Goal: Information Seeking & Learning: Check status

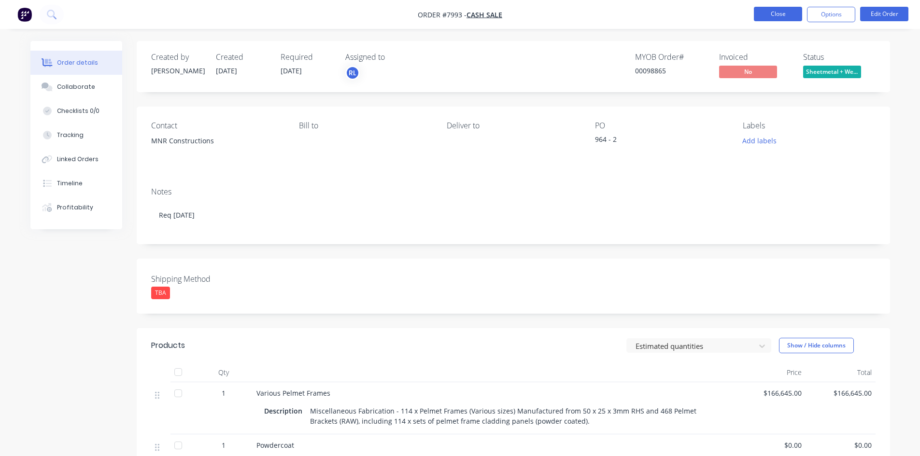
click at [760, 14] on button "Close" at bounding box center [778, 14] width 48 height 14
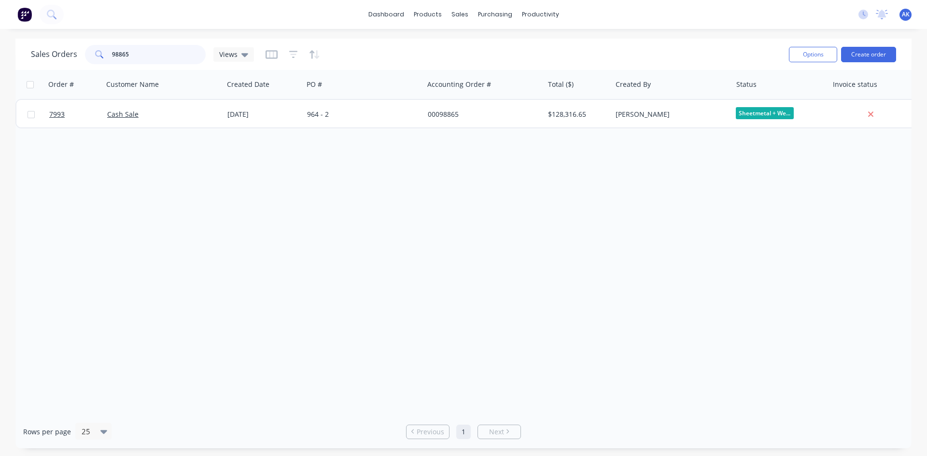
drag, startPoint x: 163, startPoint y: 60, endPoint x: 43, endPoint y: 70, distance: 120.1
click at [43, 70] on div "Sales Orders 98865 Views Options Create order" at bounding box center [463, 54] width 896 height 31
type input "99131"
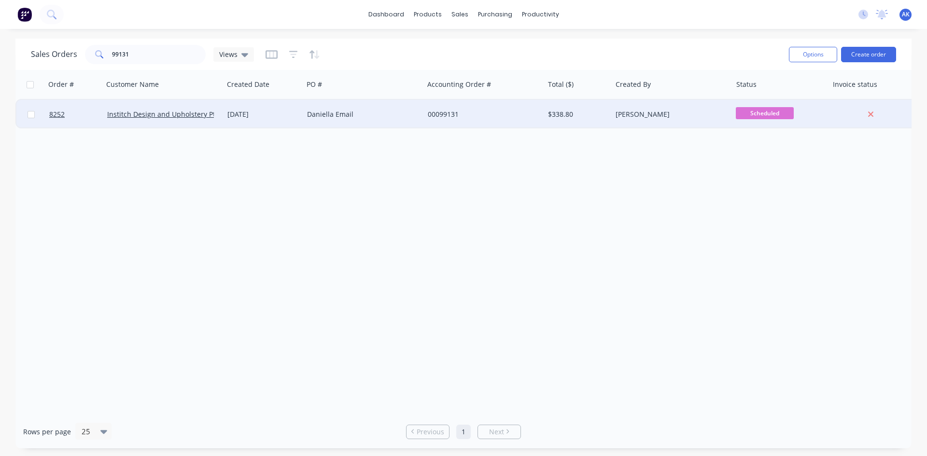
click at [323, 112] on div "Daniella Email" at bounding box center [360, 115] width 107 height 10
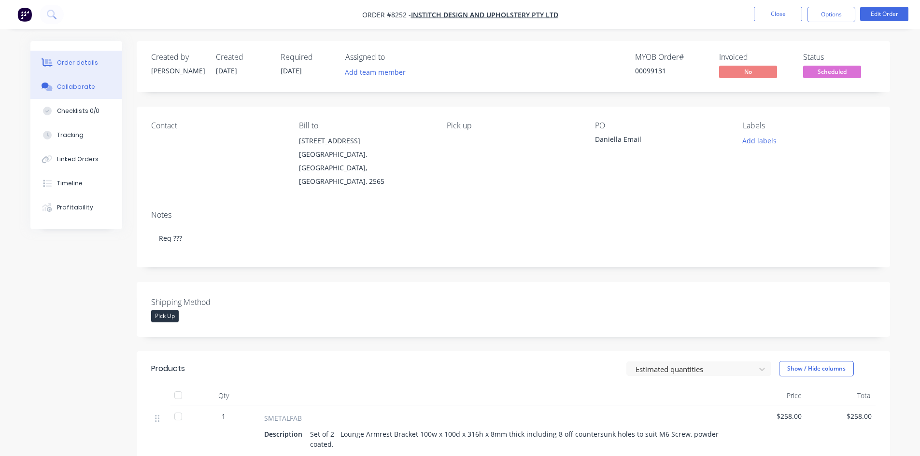
click at [80, 88] on div "Collaborate" at bounding box center [76, 87] width 38 height 9
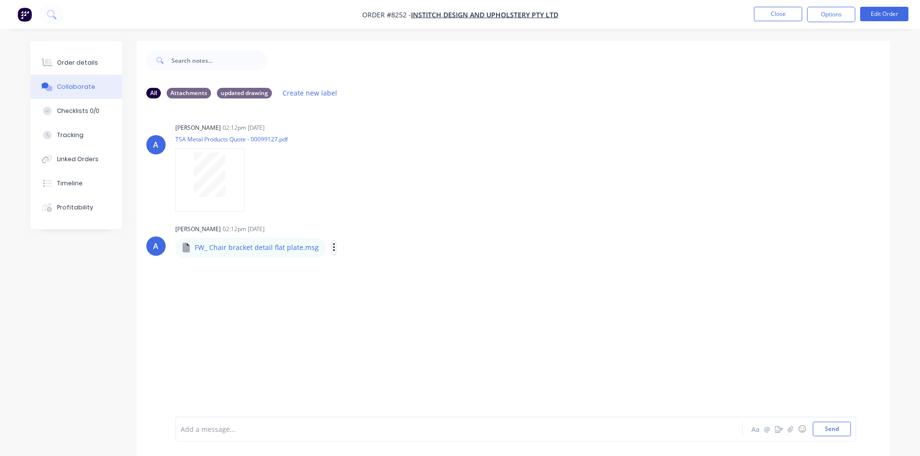
click at [333, 247] on icon "button" at bounding box center [334, 247] width 3 height 11
click at [362, 269] on button "Download" at bounding box center [397, 274] width 109 height 22
click at [333, 244] on icon "button" at bounding box center [334, 247] width 2 height 9
click at [351, 251] on button "Labels" at bounding box center [397, 252] width 109 height 22
drag, startPoint x: 631, startPoint y: 304, endPoint x: 626, endPoint y: 301, distance: 5.5
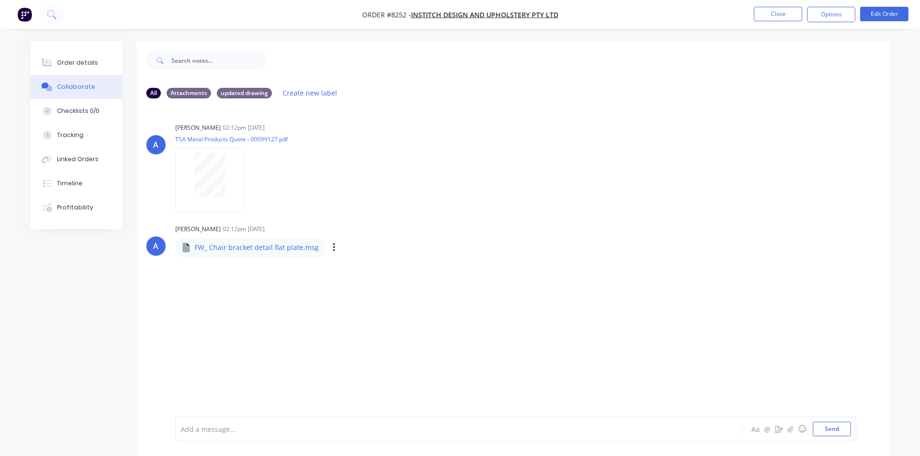
click at [631, 305] on div "A [PERSON_NAME] 02:12pm [DATE] TSA Metal Products Quote - 00099127.pdf Labels D…" at bounding box center [513, 261] width 753 height 310
click at [333, 247] on icon "button" at bounding box center [334, 247] width 3 height 11
click at [356, 269] on button "Download" at bounding box center [397, 274] width 109 height 22
click at [89, 185] on button "Timeline" at bounding box center [76, 183] width 92 height 24
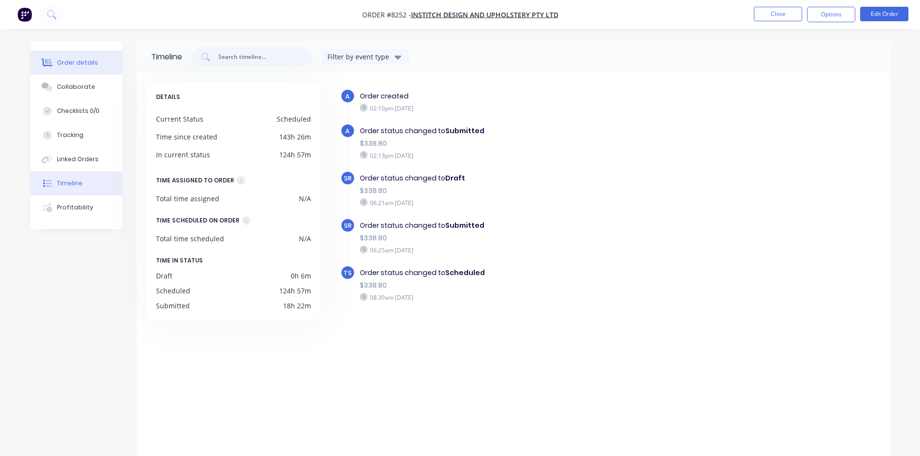
click at [78, 67] on button "Order details" at bounding box center [76, 63] width 92 height 24
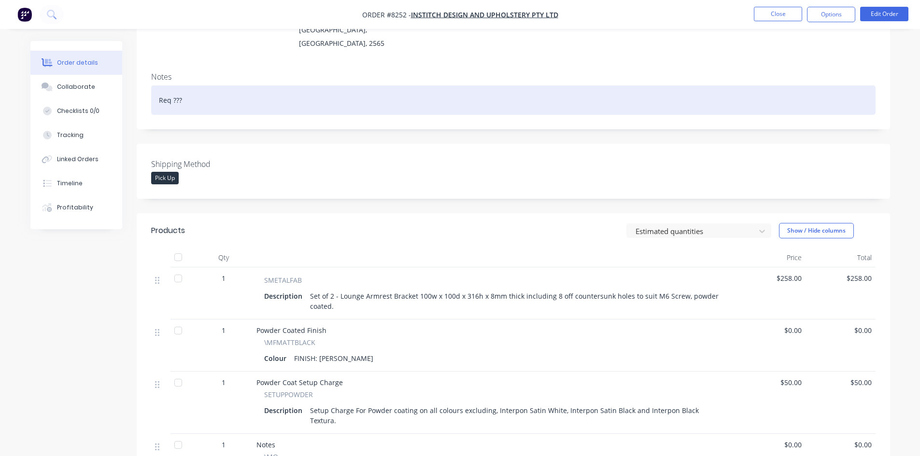
scroll to position [145, 0]
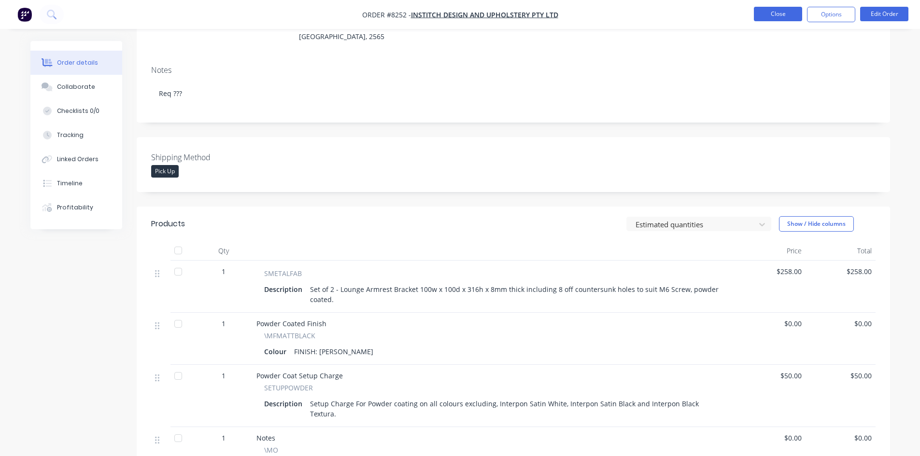
click at [767, 9] on button "Close" at bounding box center [778, 14] width 48 height 14
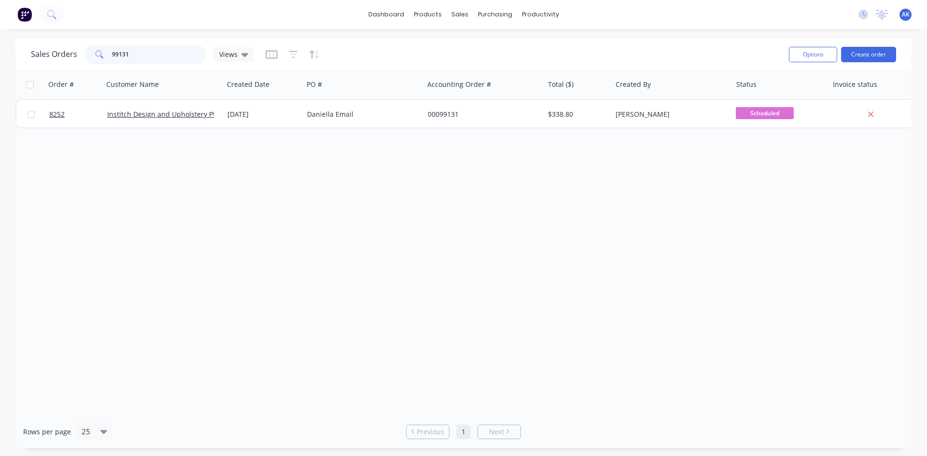
drag, startPoint x: 127, startPoint y: 55, endPoint x: 117, endPoint y: 57, distance: 10.4
click at [117, 57] on input "99131" at bounding box center [159, 54] width 94 height 19
type input "99095"
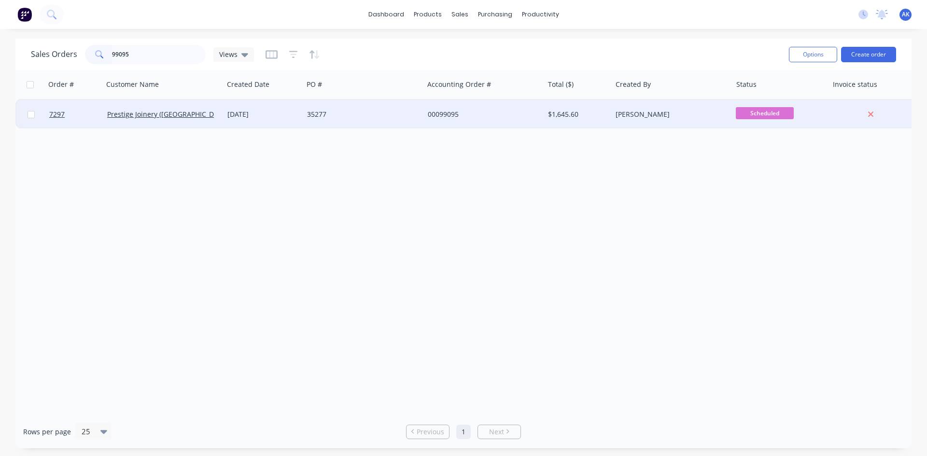
click at [365, 117] on div "35277" at bounding box center [360, 115] width 107 height 10
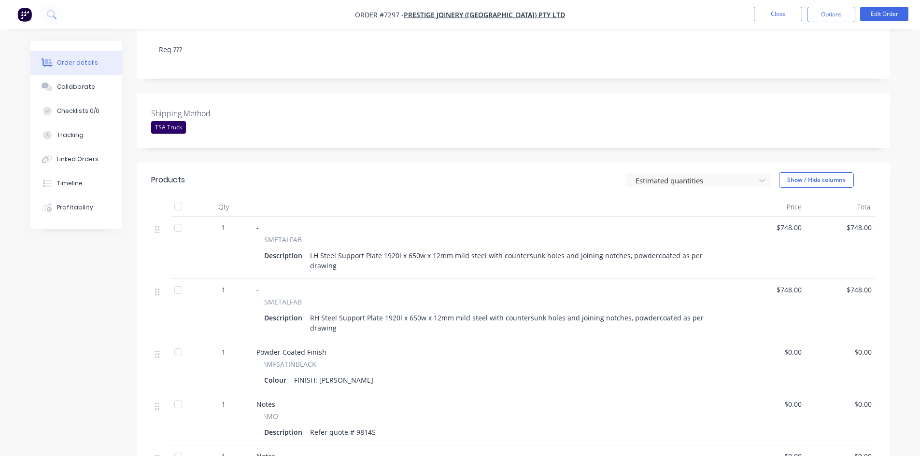
scroll to position [193, 0]
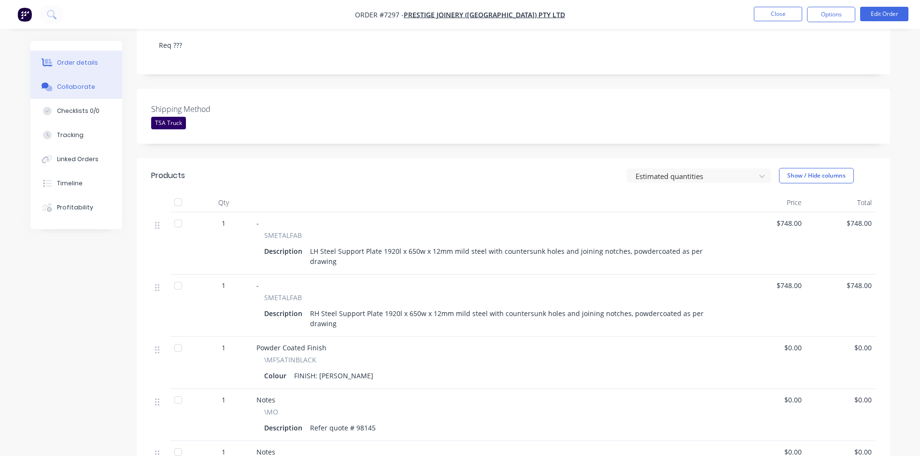
click at [68, 83] on div "Collaborate" at bounding box center [76, 87] width 38 height 9
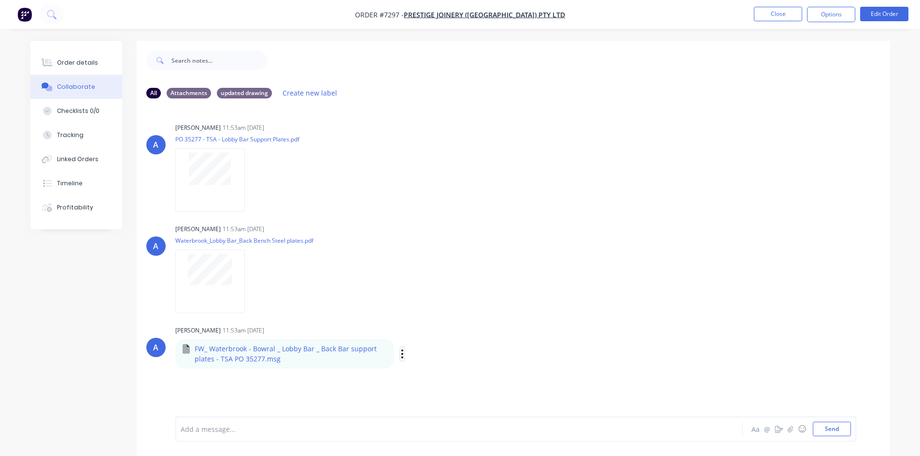
click at [401, 355] on icon "button" at bounding box center [402, 354] width 3 height 11
click at [438, 382] on button "Download" at bounding box center [465, 380] width 109 height 22
click at [77, 63] on div "Order details" at bounding box center [77, 62] width 41 height 9
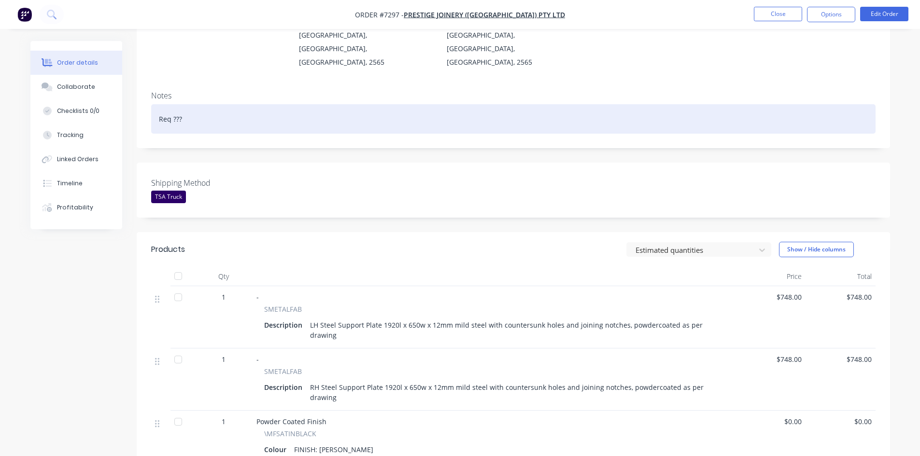
scroll to position [193, 0]
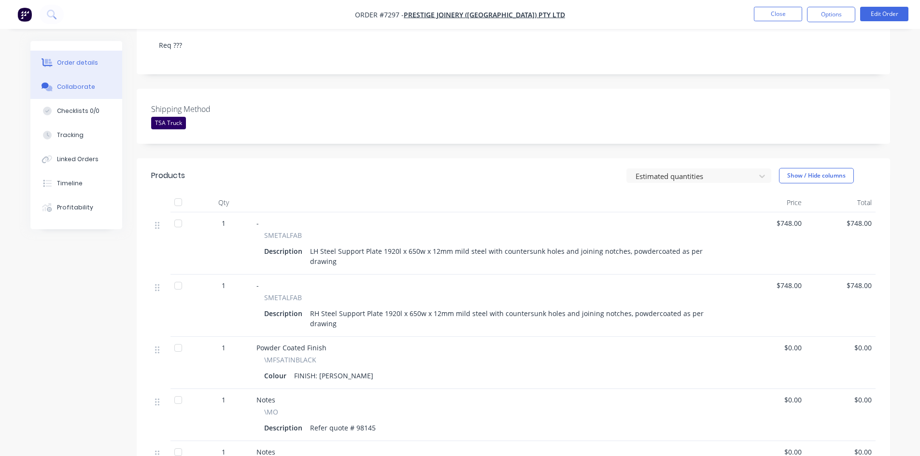
click at [86, 86] on div "Collaborate" at bounding box center [76, 87] width 38 height 9
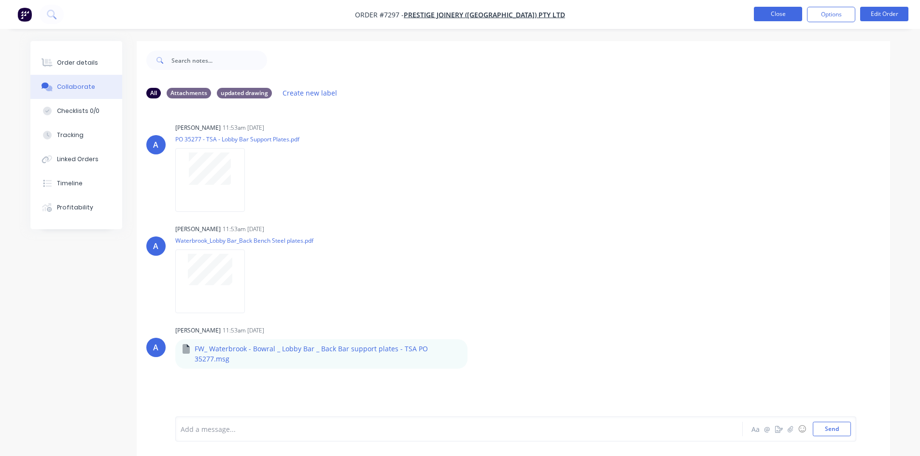
click at [769, 14] on button "Close" at bounding box center [778, 14] width 48 height 14
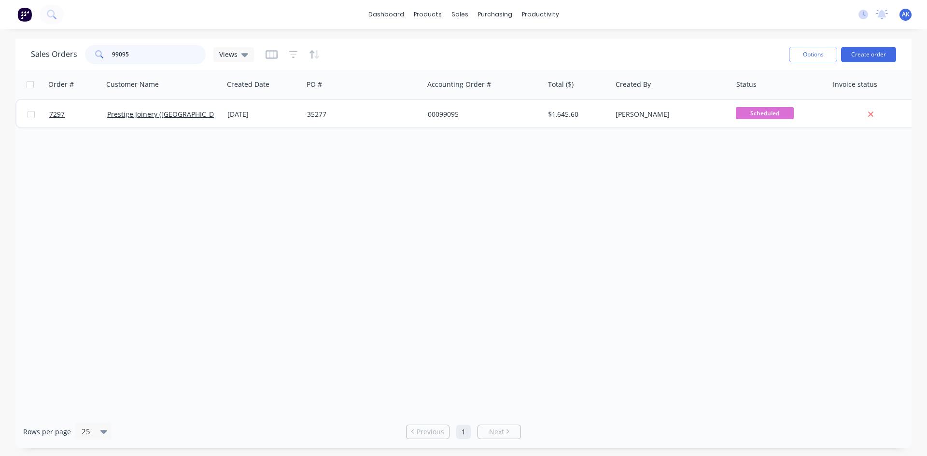
drag, startPoint x: 141, startPoint y: 57, endPoint x: 115, endPoint y: 54, distance: 26.8
click at [115, 54] on input "99095" at bounding box center [159, 54] width 94 height 19
type input "98871"
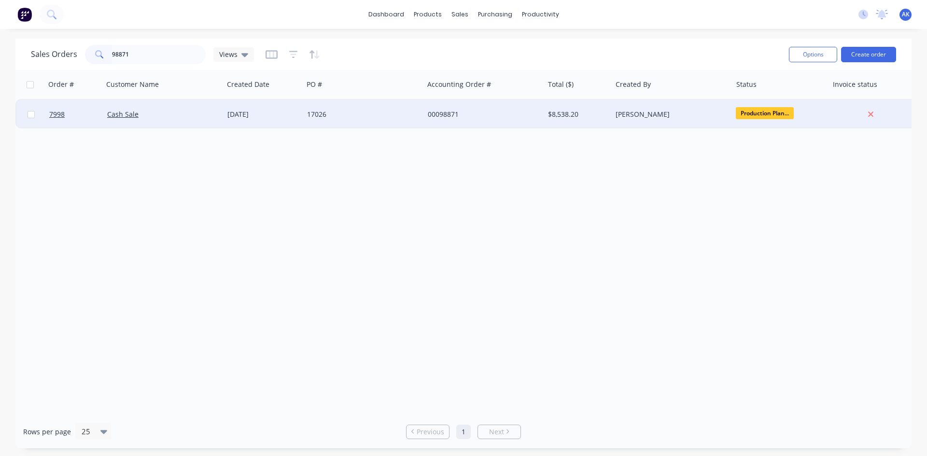
click at [249, 108] on div "[DATE]" at bounding box center [264, 114] width 80 height 29
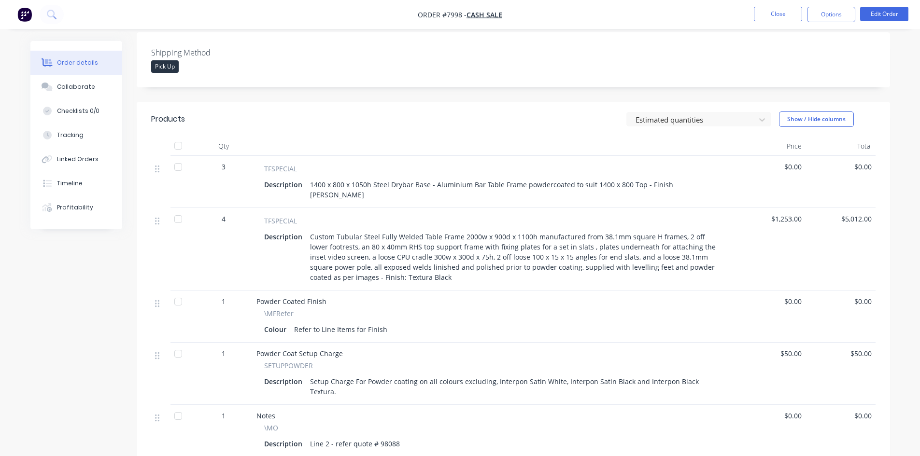
scroll to position [241, 0]
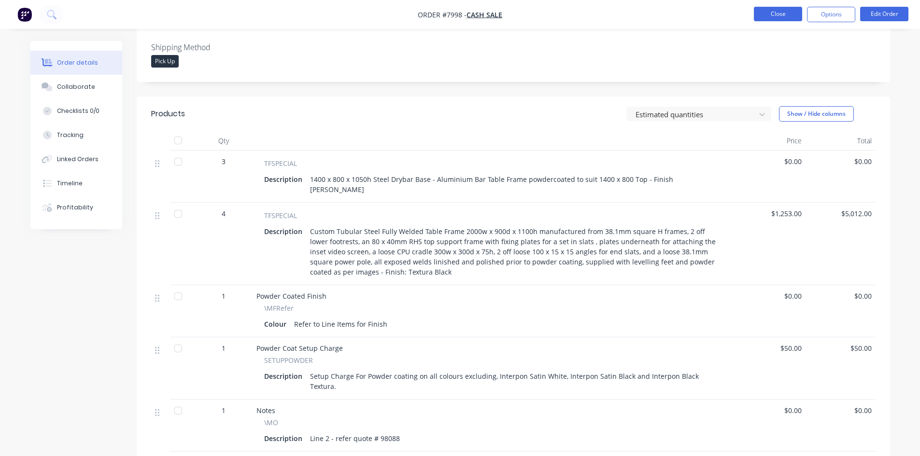
click at [771, 16] on button "Close" at bounding box center [778, 14] width 48 height 14
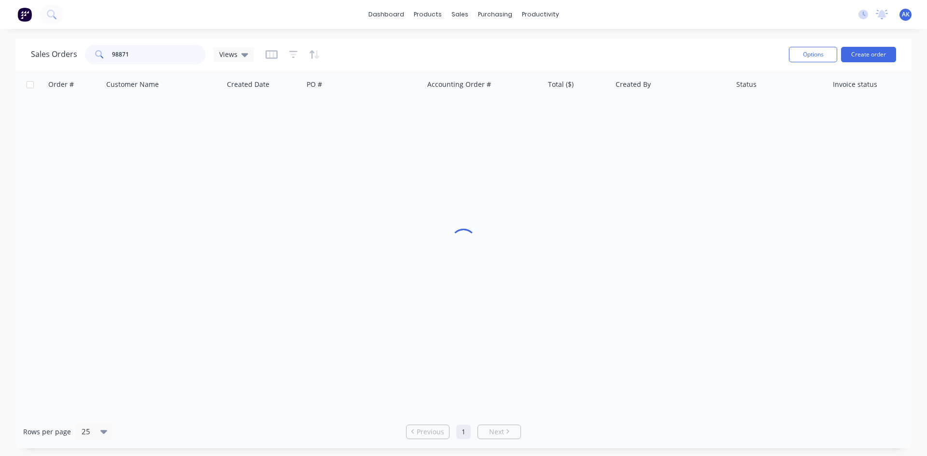
drag, startPoint x: 143, startPoint y: 52, endPoint x: 23, endPoint y: 57, distance: 120.8
click at [23, 57] on div "Sales Orders 98871 Views Options Create order" at bounding box center [463, 54] width 896 height 31
type input "99137"
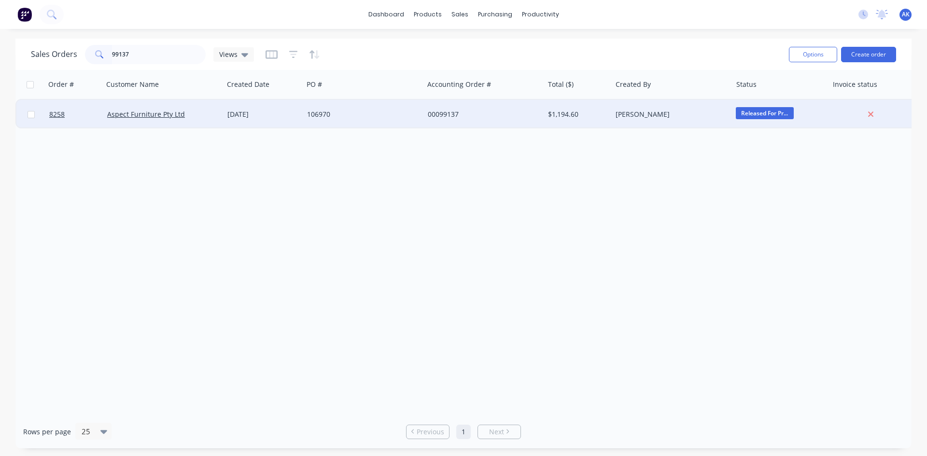
click at [323, 112] on div "106970" at bounding box center [360, 115] width 107 height 10
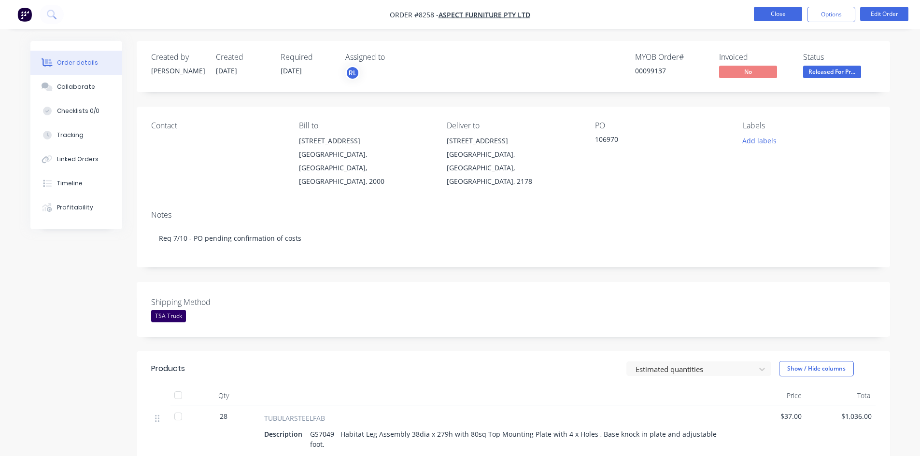
click at [774, 12] on button "Close" at bounding box center [778, 14] width 48 height 14
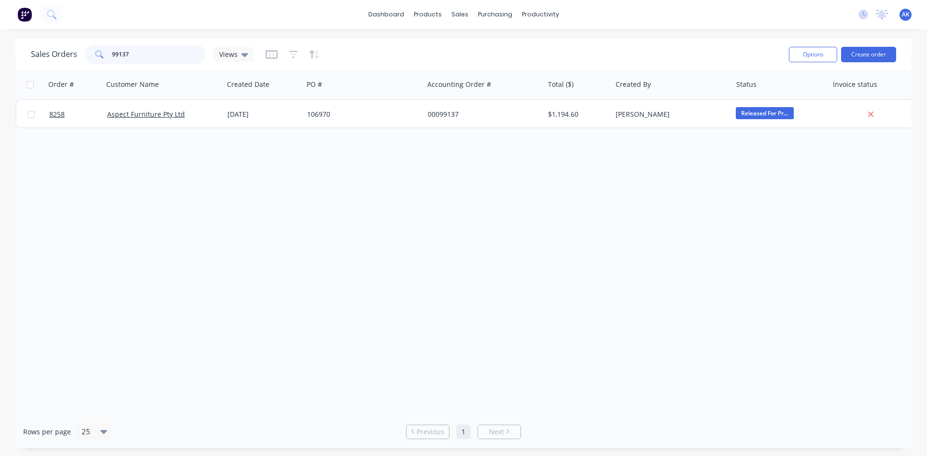
drag, startPoint x: 133, startPoint y: 53, endPoint x: 123, endPoint y: 56, distance: 10.9
click at [123, 56] on input "99137" at bounding box center [159, 54] width 94 height 19
type input "99120"
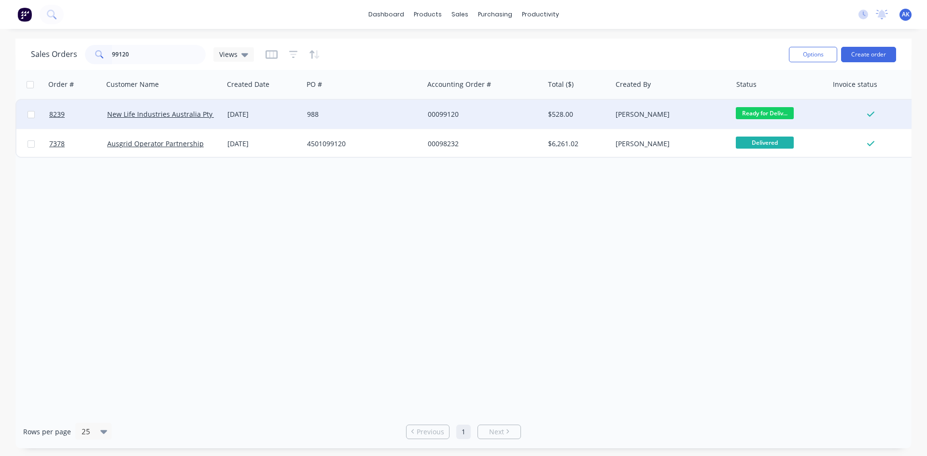
click at [328, 112] on div "988" at bounding box center [360, 115] width 107 height 10
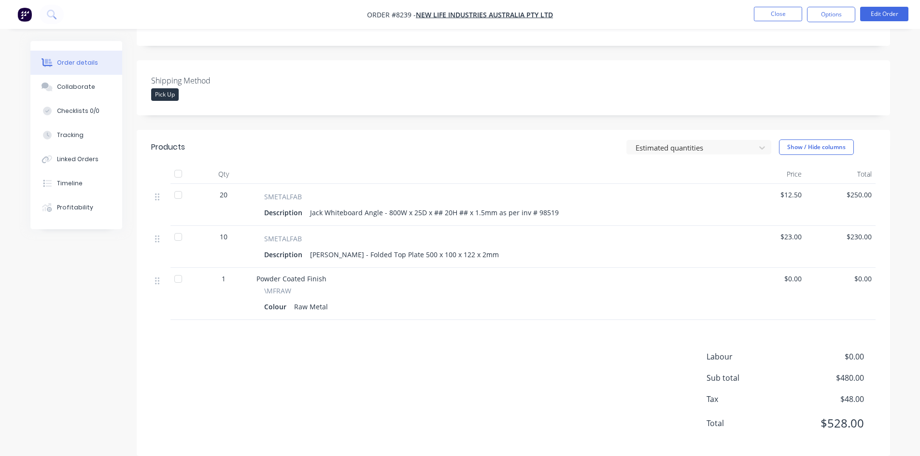
scroll to position [223, 0]
click at [786, 14] on button "Close" at bounding box center [778, 14] width 48 height 14
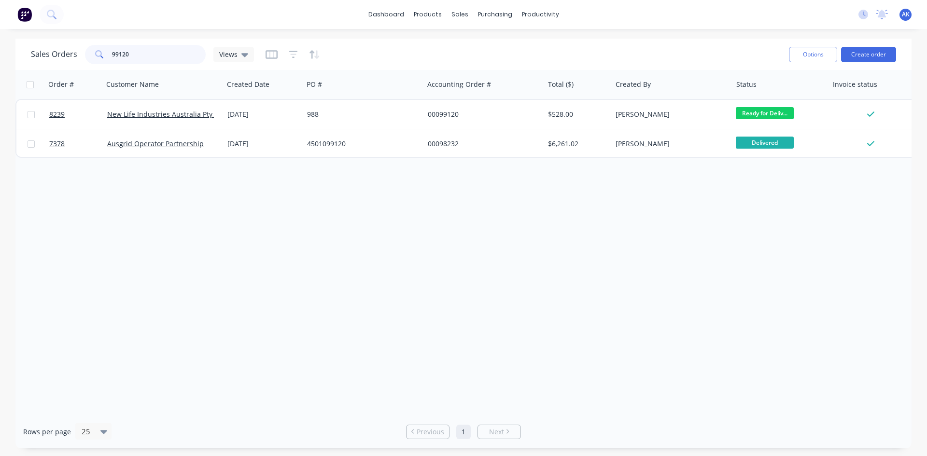
drag, startPoint x: 138, startPoint y: 53, endPoint x: 116, endPoint y: 65, distance: 24.9
click at [116, 65] on div "Sales Orders 99120 Views" at bounding box center [406, 54] width 750 height 24
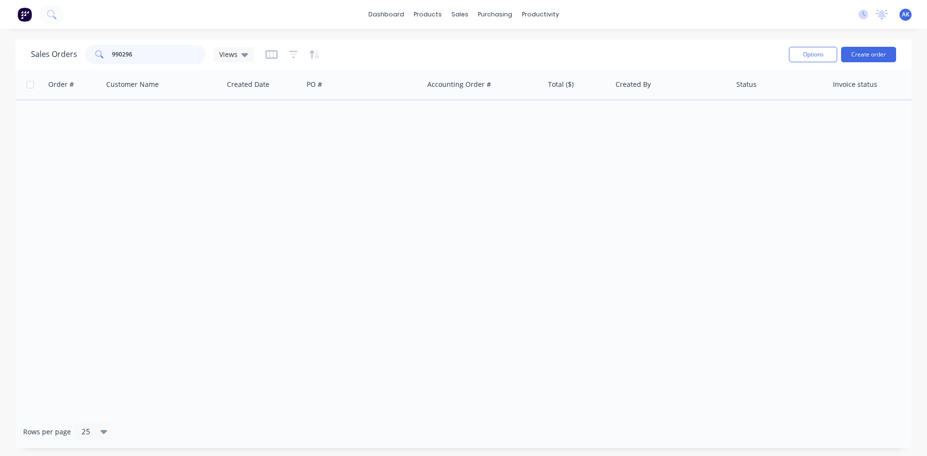
click at [125, 54] on input "990296" at bounding box center [159, 54] width 94 height 19
click at [151, 50] on input "99096" at bounding box center [159, 54] width 94 height 19
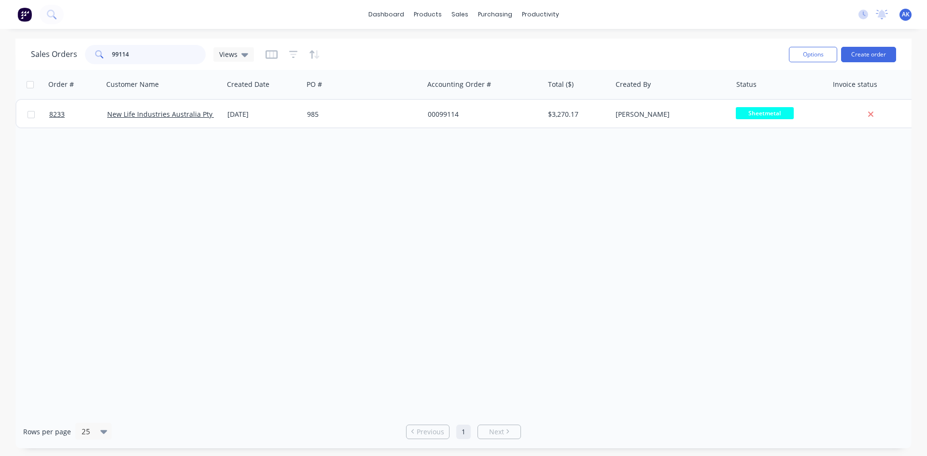
drag, startPoint x: 130, startPoint y: 53, endPoint x: 28, endPoint y: 65, distance: 103.1
click at [28, 65] on div "Sales Orders 99114 Views Options Create order" at bounding box center [463, 54] width 896 height 31
type input "98982"
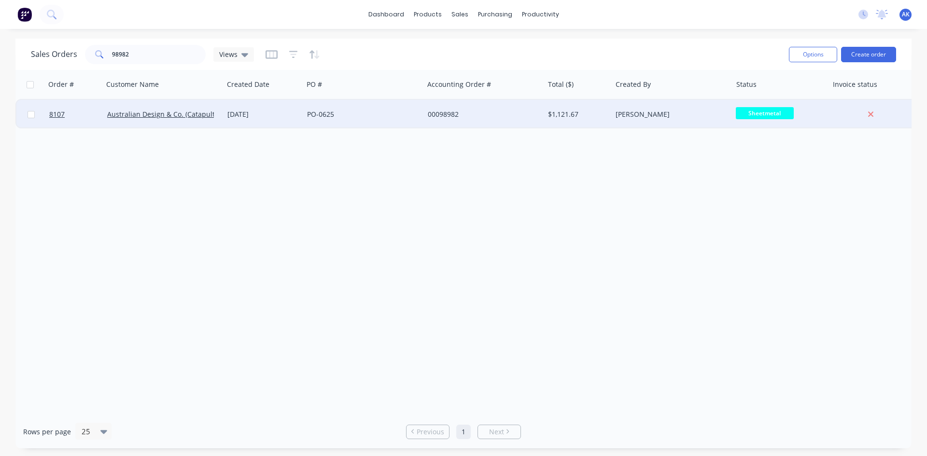
click at [312, 111] on div "PO-0625" at bounding box center [360, 115] width 107 height 10
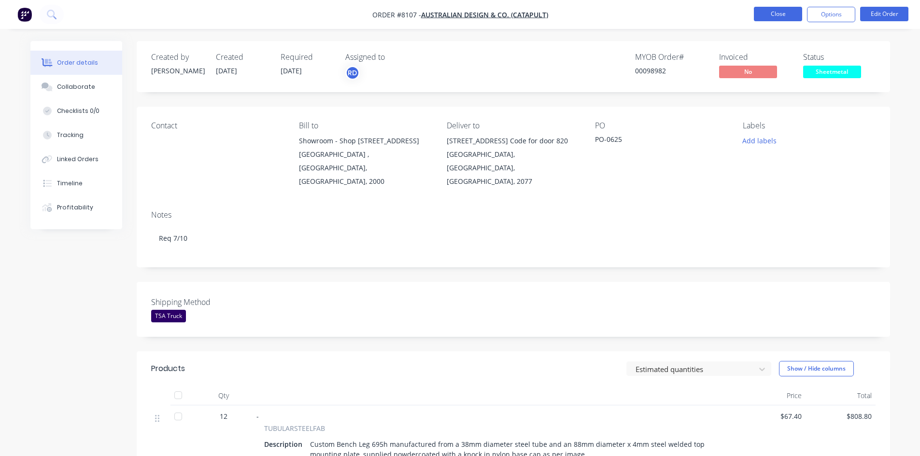
click at [791, 12] on button "Close" at bounding box center [778, 14] width 48 height 14
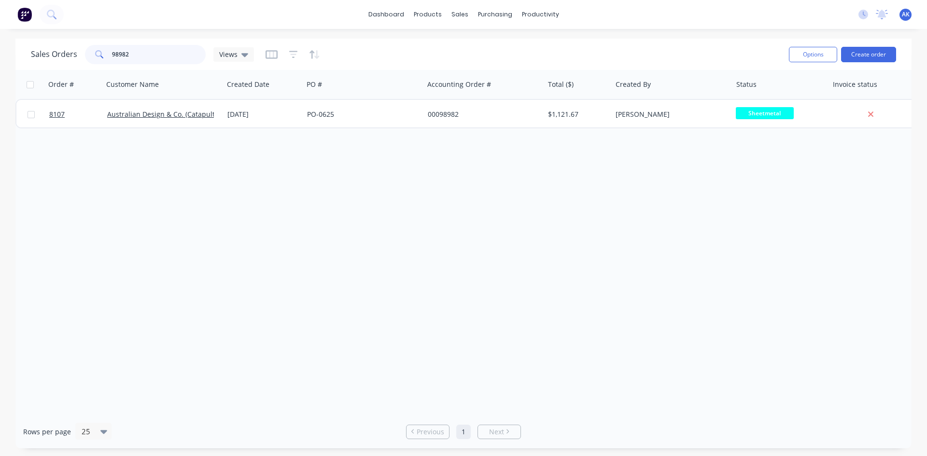
drag, startPoint x: 139, startPoint y: 57, endPoint x: 69, endPoint y: 59, distance: 69.5
click at [69, 59] on div "Sales Orders 98982 Views" at bounding box center [142, 54] width 223 height 19
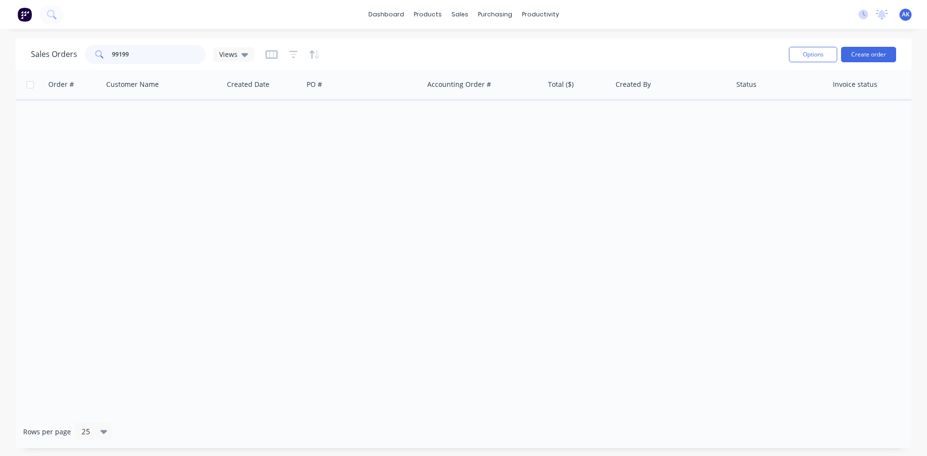
click at [123, 59] on input "99199" at bounding box center [159, 54] width 94 height 19
type input "99119"
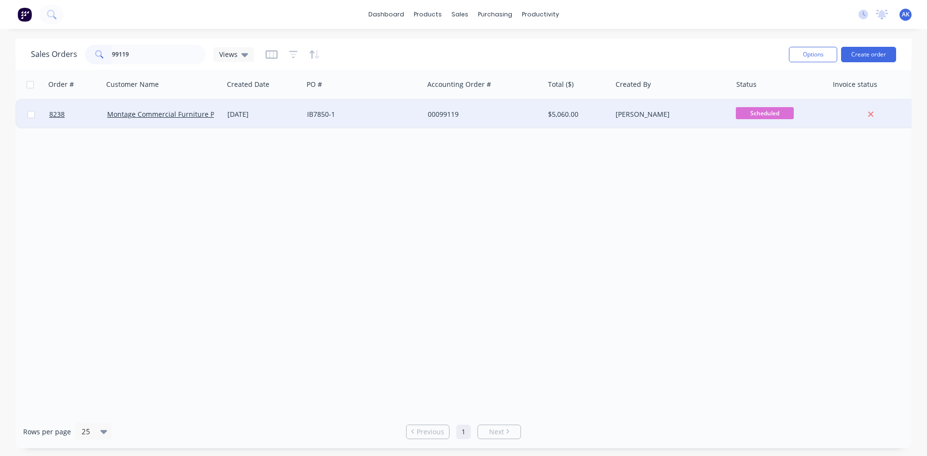
click at [284, 113] on div "[DATE]" at bounding box center [263, 115] width 72 height 10
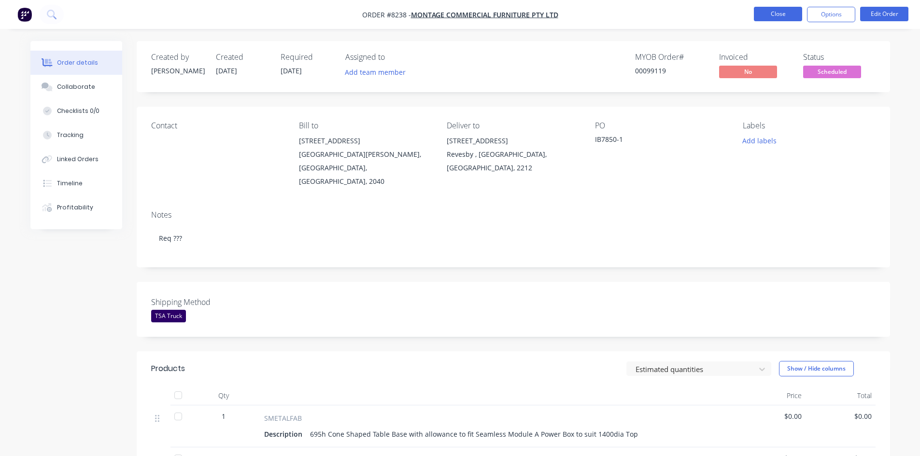
click at [781, 12] on button "Close" at bounding box center [778, 14] width 48 height 14
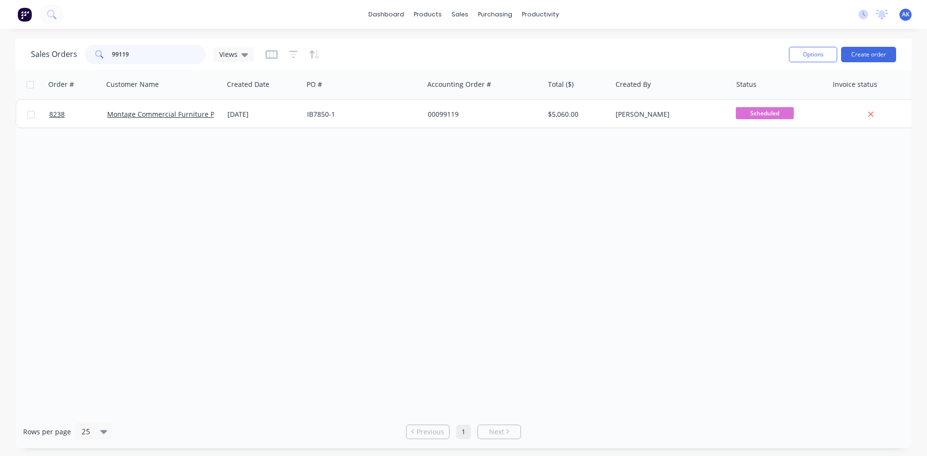
drag, startPoint x: 135, startPoint y: 53, endPoint x: 119, endPoint y: 52, distance: 15.9
click at [119, 52] on input "99119" at bounding box center [159, 54] width 94 height 19
type input "99003"
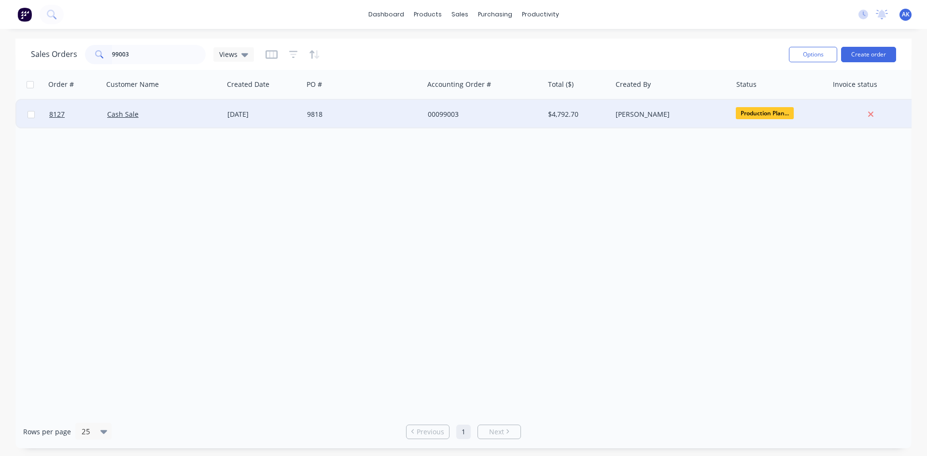
click at [316, 113] on div "9818" at bounding box center [360, 115] width 107 height 10
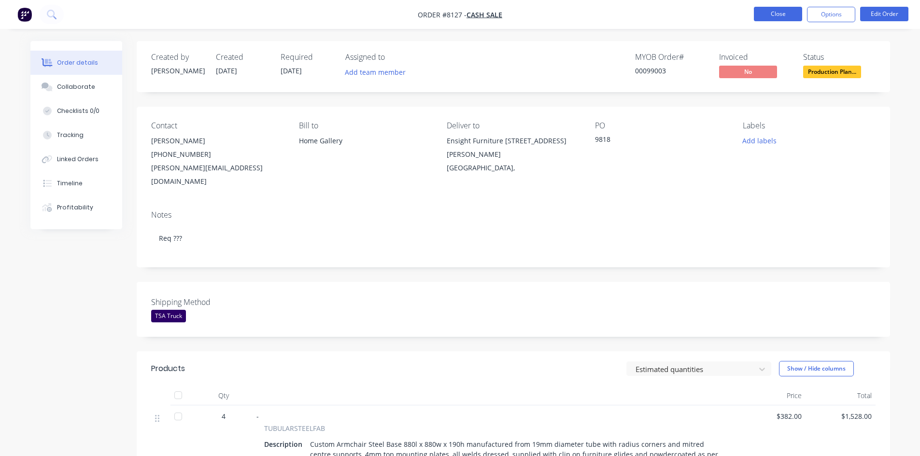
click at [769, 14] on button "Close" at bounding box center [778, 14] width 48 height 14
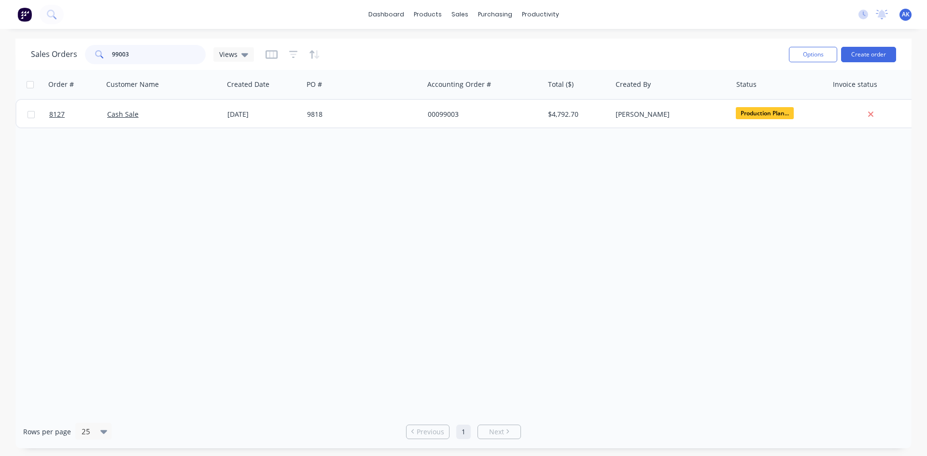
drag, startPoint x: 130, startPoint y: 55, endPoint x: 113, endPoint y: 53, distance: 17.4
click at [113, 53] on input "99003" at bounding box center [159, 54] width 94 height 19
type input "98924"
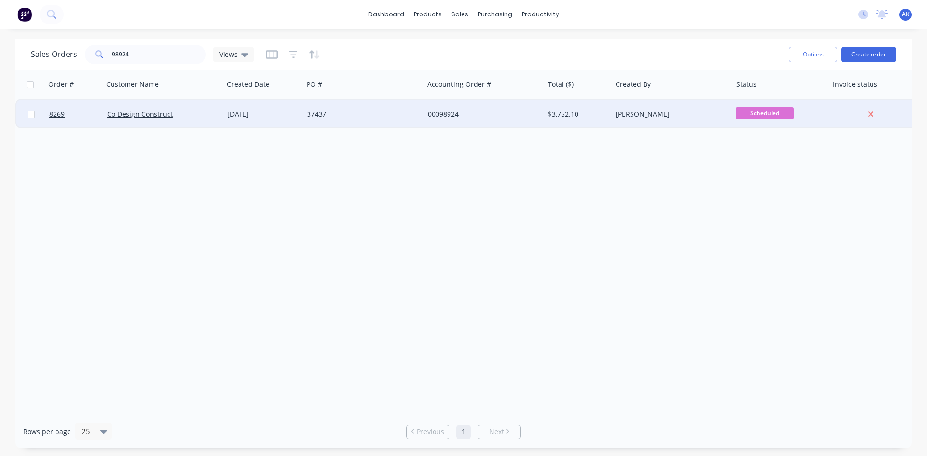
click at [269, 112] on div "[DATE]" at bounding box center [263, 115] width 72 height 10
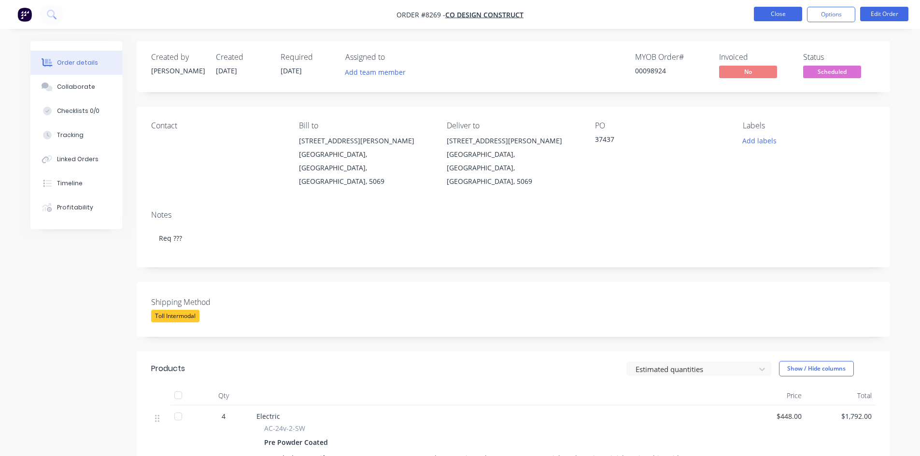
click at [772, 16] on button "Close" at bounding box center [778, 14] width 48 height 14
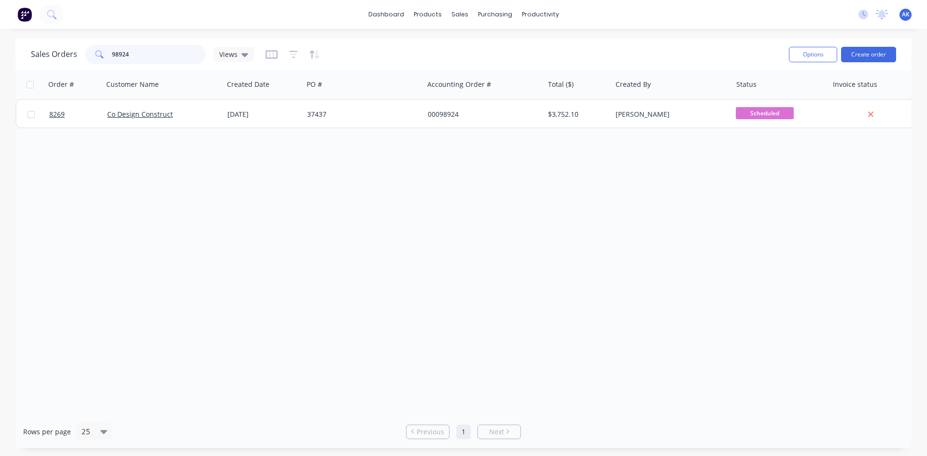
drag, startPoint x: 128, startPoint y: 57, endPoint x: 115, endPoint y: 55, distance: 13.3
click at [115, 55] on input "98924" at bounding box center [159, 54] width 94 height 19
type input "99105"
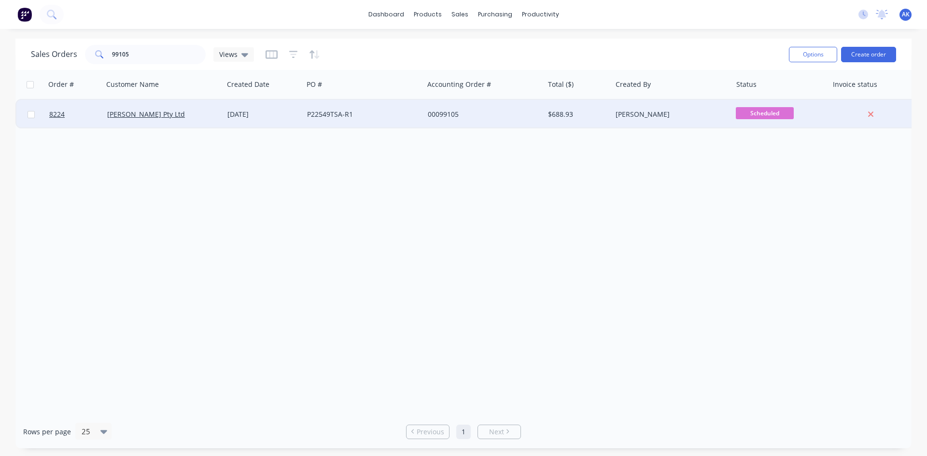
click at [257, 116] on div "[DATE]" at bounding box center [263, 115] width 72 height 10
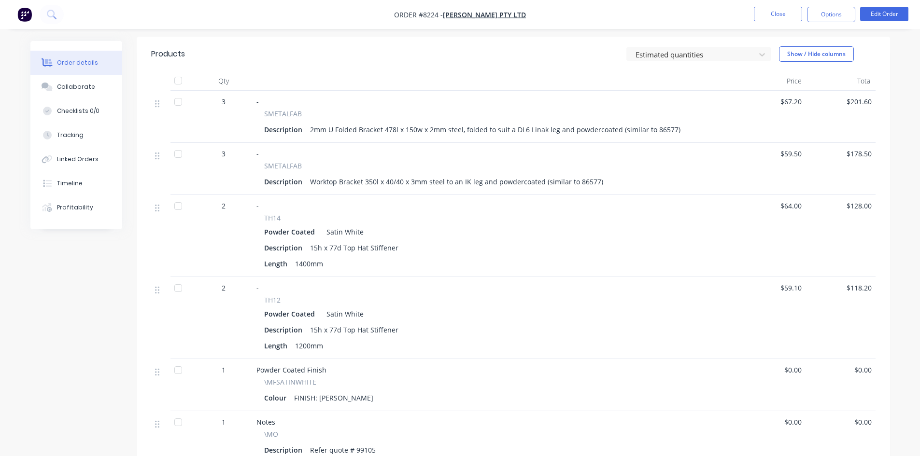
scroll to position [314, 0]
click at [772, 8] on button "Close" at bounding box center [778, 14] width 48 height 14
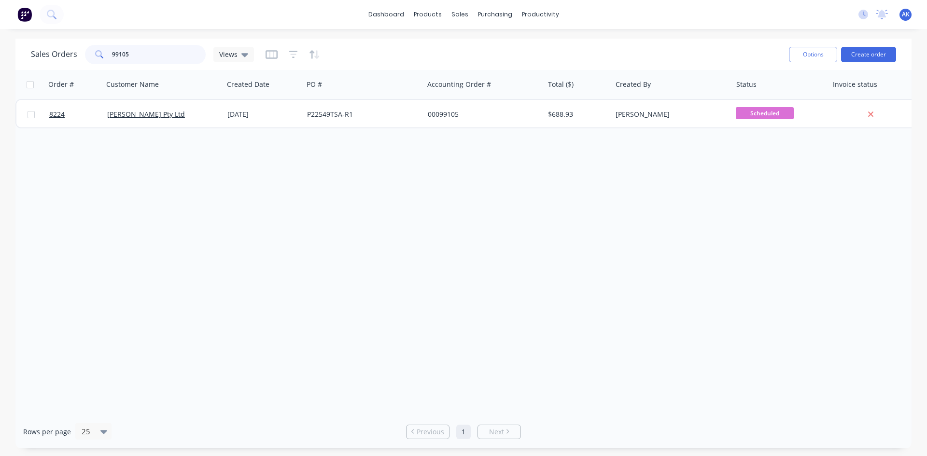
drag, startPoint x: 131, startPoint y: 56, endPoint x: 114, endPoint y: 49, distance: 18.2
click at [114, 49] on input "99105" at bounding box center [159, 54] width 94 height 19
type input "98925"
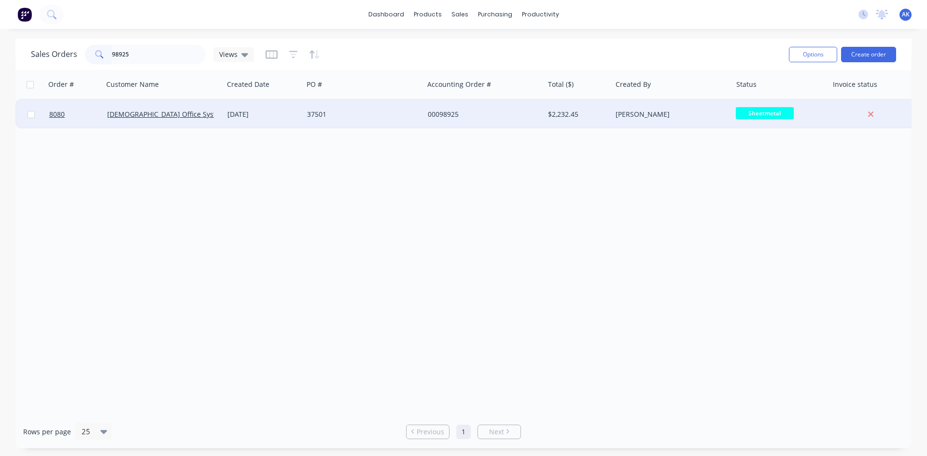
click at [326, 109] on div "37501" at bounding box center [363, 114] width 120 height 29
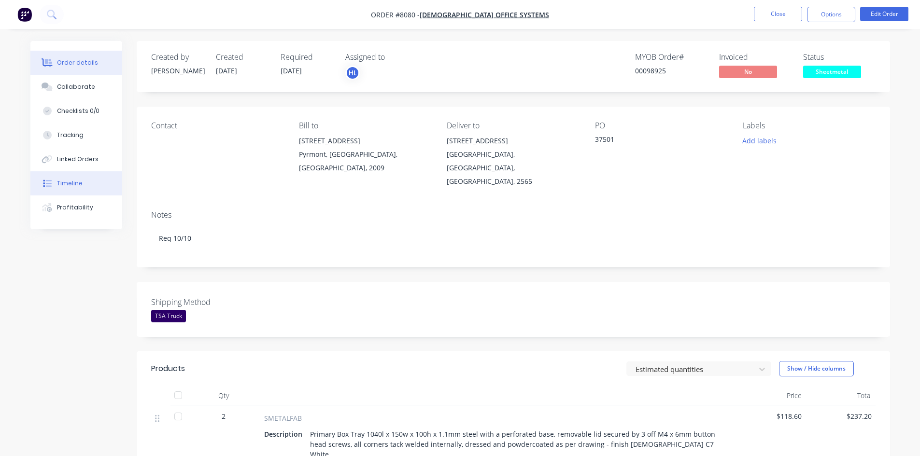
click at [69, 184] on div "Timeline" at bounding box center [70, 183] width 26 height 9
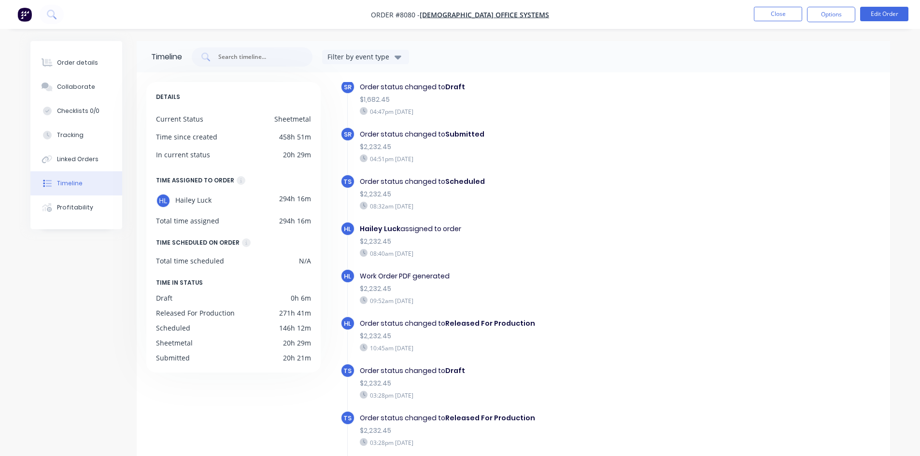
scroll to position [108, 0]
